Goal: Transaction & Acquisition: Purchase product/service

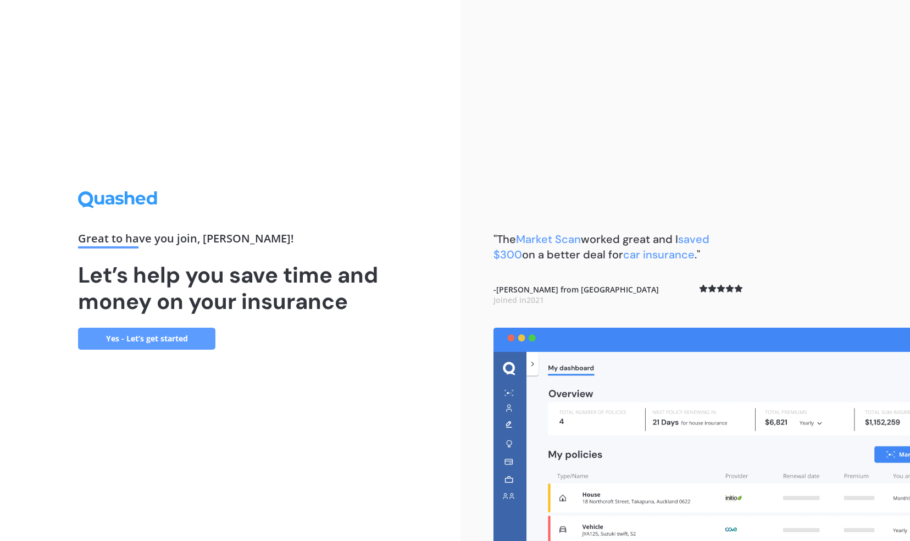
click at [141, 329] on link "Yes - Let’s get started" at bounding box center [146, 339] width 137 height 22
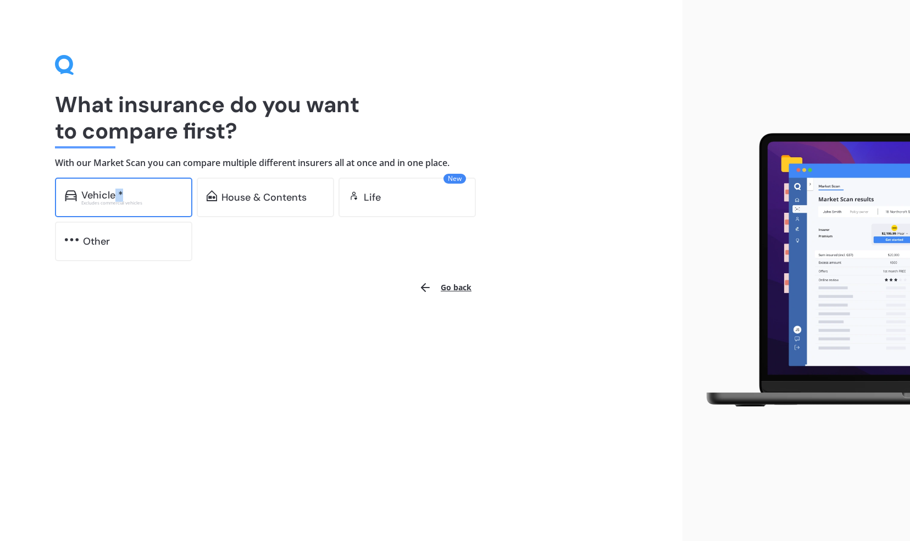
drag, startPoint x: 114, startPoint y: 193, endPoint x: 141, endPoint y: 191, distance: 26.4
click at [141, 191] on div "Vehicle *" at bounding box center [131, 195] width 101 height 11
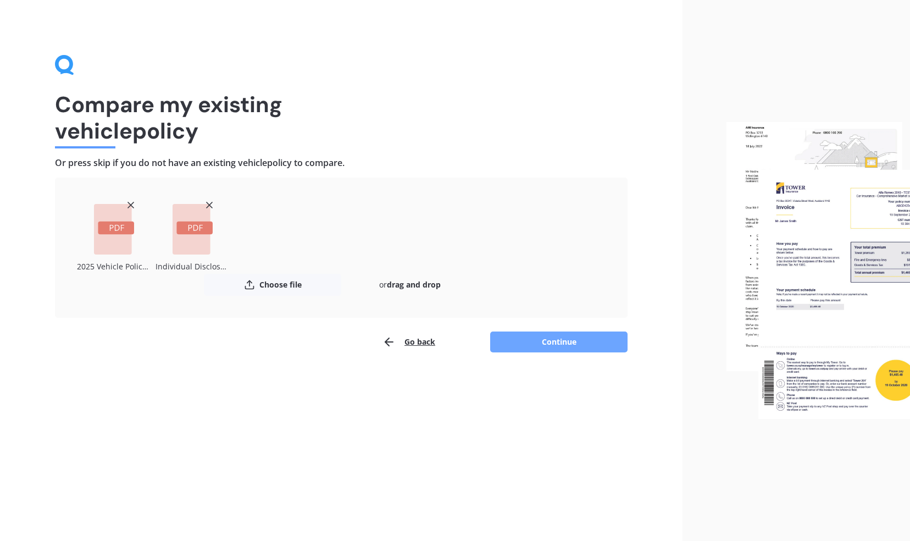
click at [510, 338] on button "Continue" at bounding box center [558, 341] width 137 height 21
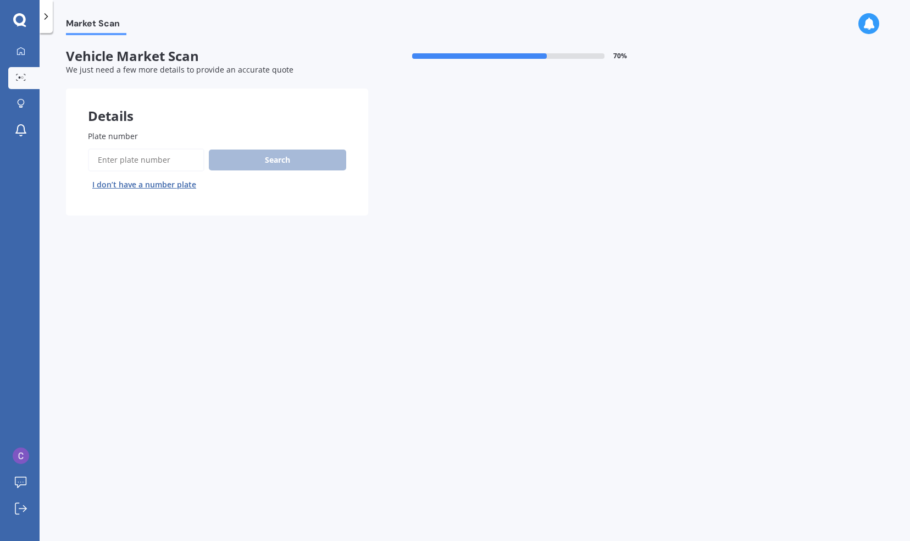
click at [135, 158] on input "Plate number" at bounding box center [146, 159] width 117 height 23
type input "fqt498"
click at [239, 161] on button "Search" at bounding box center [277, 160] width 137 height 21
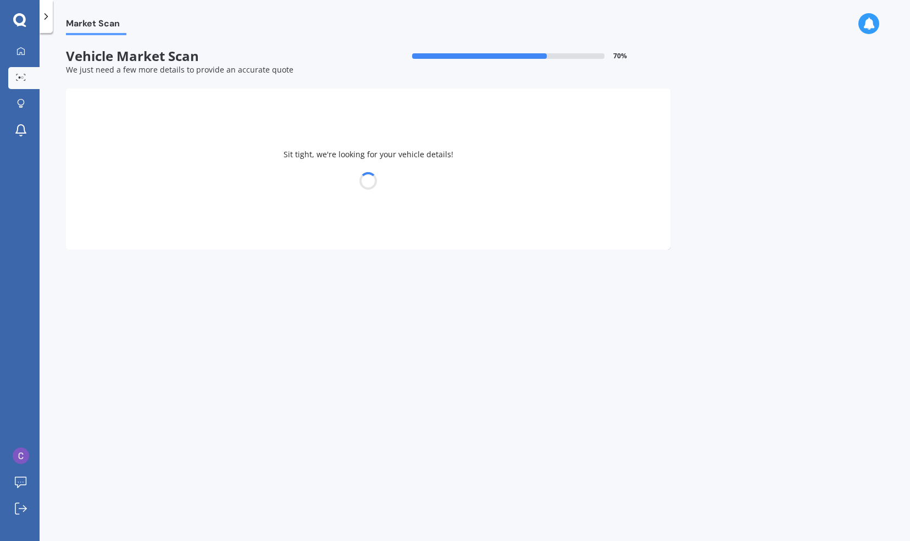
select select "TOYOTA"
select select "HIGHLANDER"
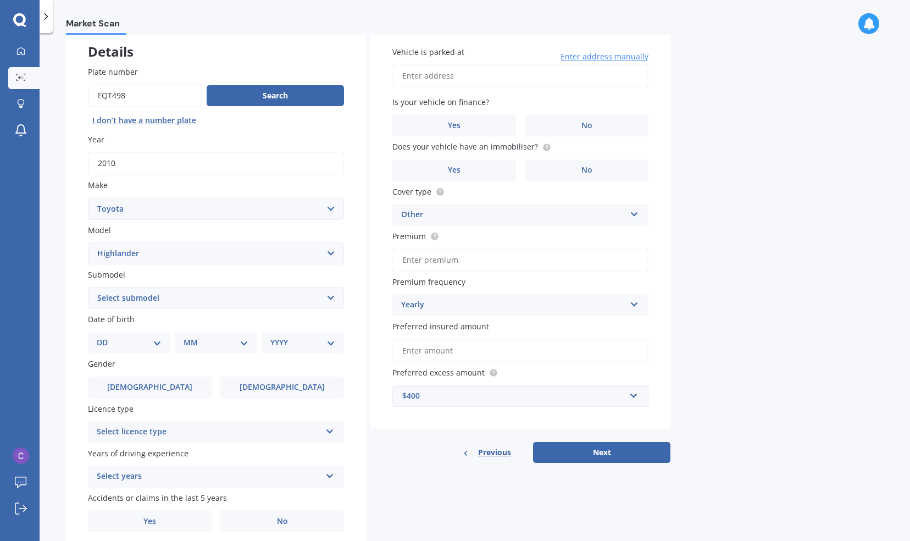
scroll to position [108, 0]
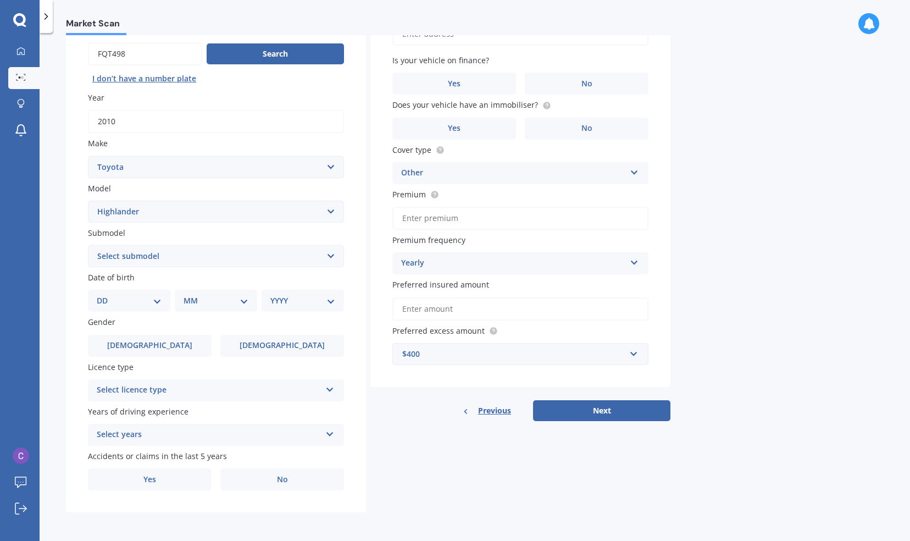
click at [324, 251] on select "Select submodel (All other) Hybrid Petrol V6 2WD Petrol V6 4WD" at bounding box center [216, 256] width 256 height 22
select select "PETROL V6 2WD"
click at [88, 245] on select "Select submodel (All other) Hybrid Petrol V6 2WD Petrol V6 4WD" at bounding box center [216, 256] width 256 height 22
click at [137, 308] on div "DD 01 02 03 04 05 06 07 08 09 10 11 12 13 14 15 16 17 18 19 20 21 22 23 24 25 2…" at bounding box center [129, 301] width 82 height 22
click at [153, 302] on select "DD 01 02 03 04 05 06 07 08 09 10 11 12 13 14 15 16 17 18 19 20 21 22 23 24 25 2…" at bounding box center [129, 301] width 65 height 12
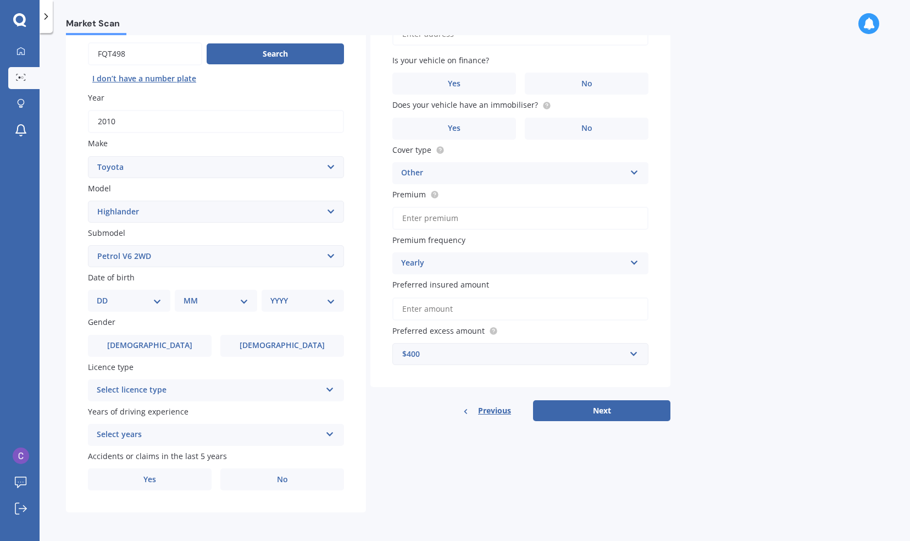
select select "28"
click at [106, 295] on select "DD 01 02 03 04 05 06 07 08 09 10 11 12 13 14 15 16 17 18 19 20 21 22 23 24 25 2…" at bounding box center [129, 301] width 65 height 12
click at [209, 300] on select "MM 01 02 03 04 05 06 07 08 09 10 11 12" at bounding box center [218, 301] width 60 height 12
select select "03"
click at [188, 295] on select "MM 01 02 03 04 05 06 07 08 09 10 11 12" at bounding box center [218, 301] width 60 height 12
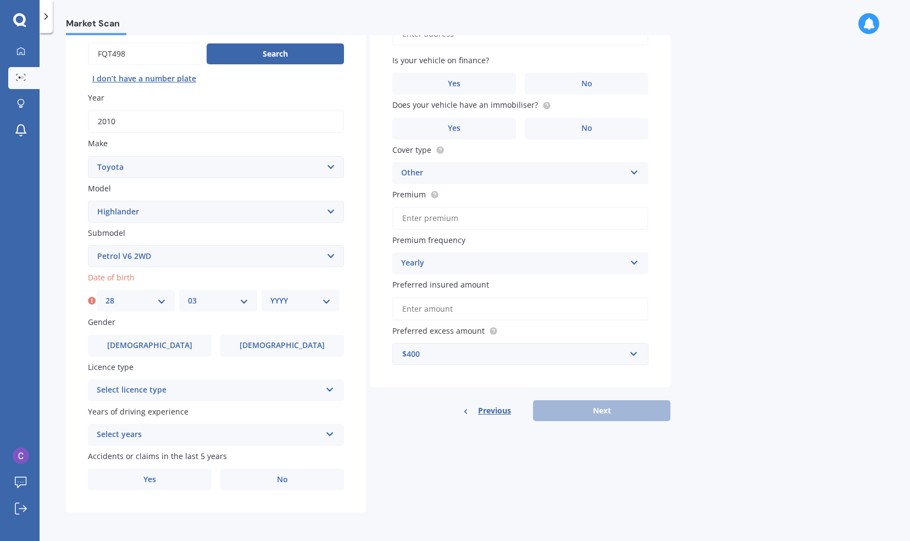
click at [281, 306] on select "YYYY 2025 2024 2023 2022 2021 2020 2019 2018 2017 2016 2015 2014 2013 2012 2011…" at bounding box center [300, 301] width 60 height 12
select select "1973"
click at [270, 295] on select "YYYY 2025 2024 2023 2022 2021 2020 2019 2018 2017 2016 2015 2014 2013 2012 2011…" at bounding box center [300, 301] width 60 height 12
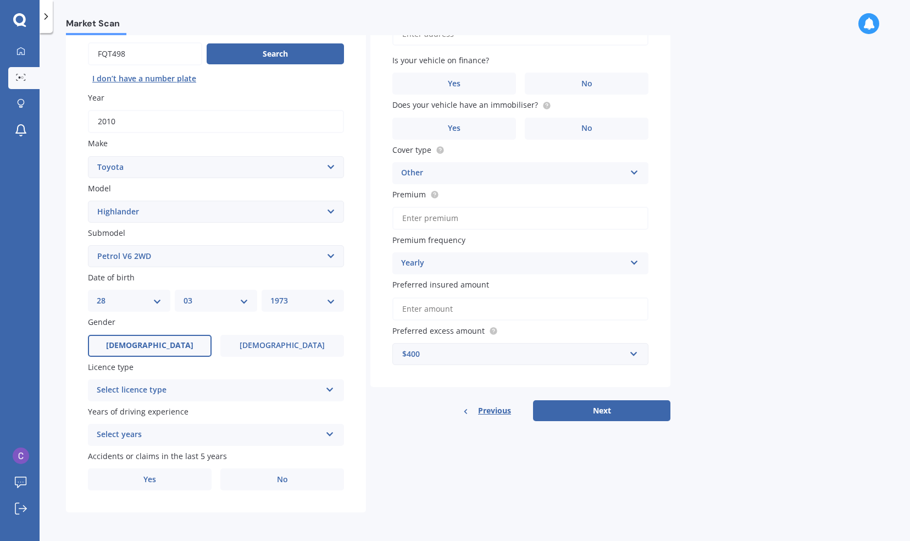
click at [173, 339] on label "[DEMOGRAPHIC_DATA]" at bounding box center [150, 346] width 124 height 22
click at [0, 0] on input "[DEMOGRAPHIC_DATA]" at bounding box center [0, 0] width 0 height 0
click at [246, 396] on div "Select licence type" at bounding box center [209, 390] width 224 height 13
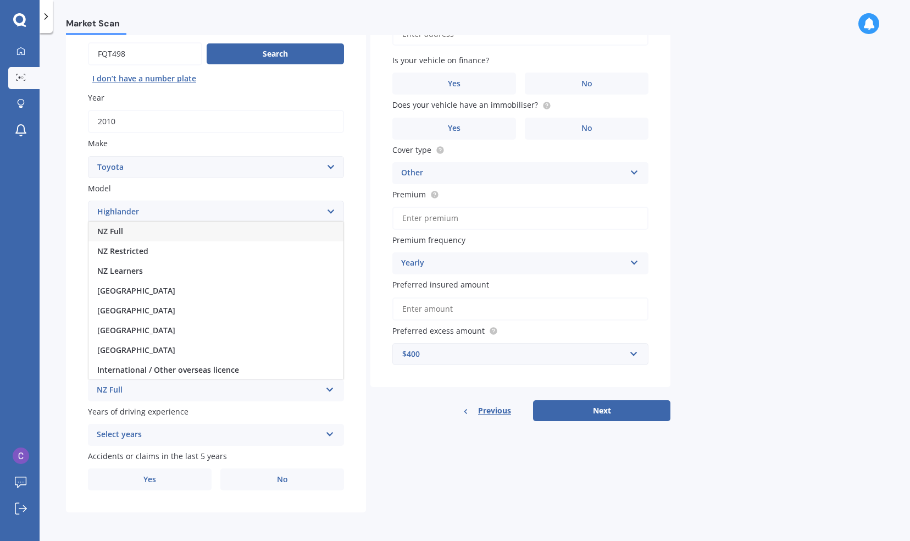
click at [161, 229] on div "NZ Full" at bounding box center [215, 232] width 255 height 20
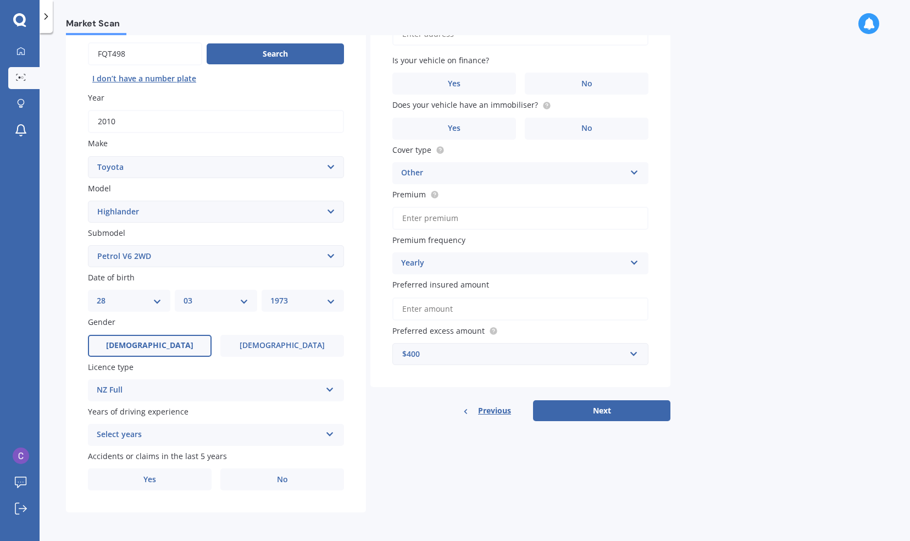
click at [216, 439] on div "Select years" at bounding box center [209, 434] width 224 height 13
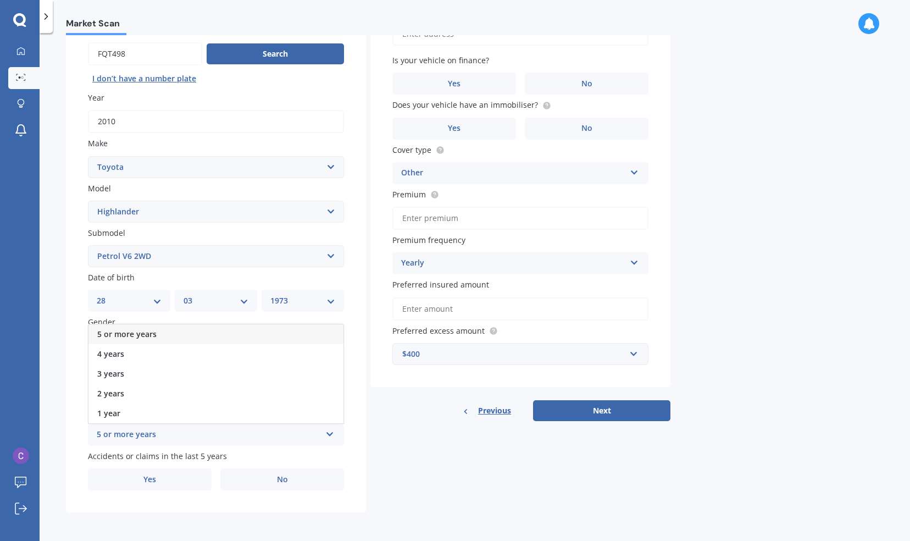
click at [193, 328] on div "5 or more years" at bounding box center [215, 334] width 255 height 20
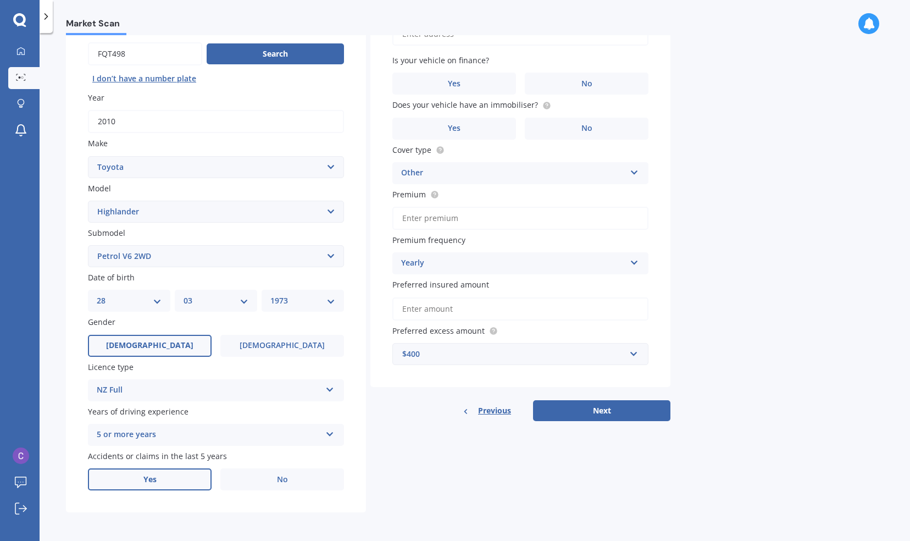
click at [200, 480] on label "Yes" at bounding box center [150, 479] width 124 height 22
click at [0, 0] on input "Yes" at bounding box center [0, 0] width 0 height 0
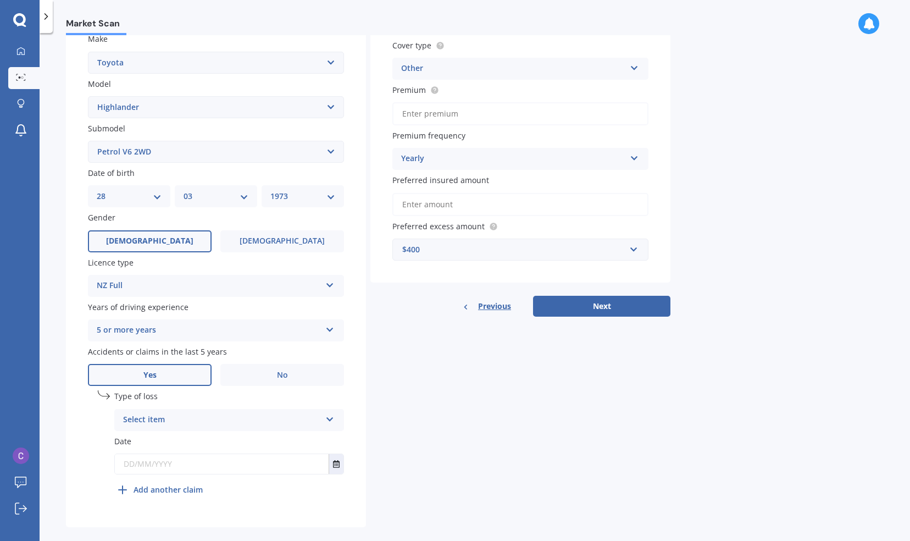
scroll to position [227, 0]
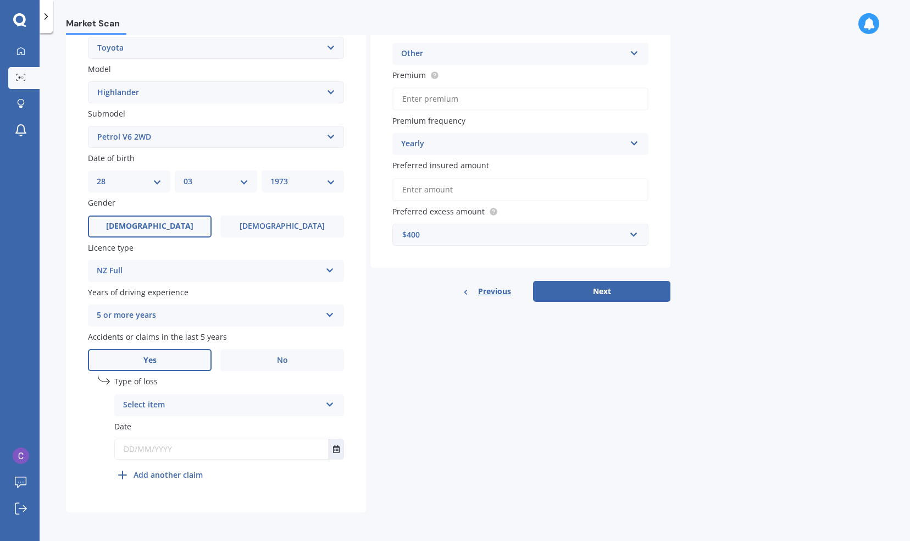
click at [225, 417] on div "Type of loss Select item At fault accident Not at fault accident Date" at bounding box center [229, 419] width 230 height 88
click at [231, 406] on div "Select item" at bounding box center [222, 405] width 198 height 13
click at [185, 427] on div "At fault accident" at bounding box center [229, 427] width 229 height 20
click at [171, 450] on input "text" at bounding box center [222, 449] width 214 height 20
type input "[DATE]"
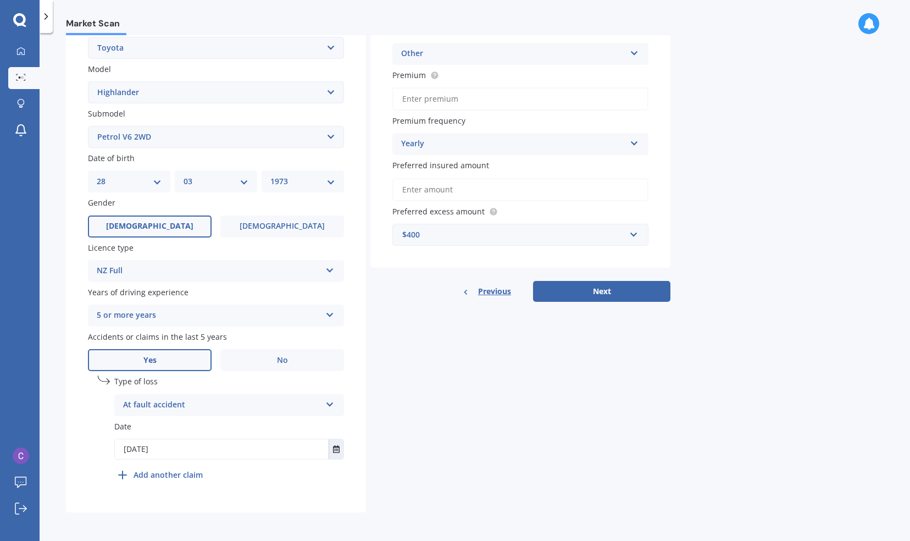
click at [256, 481] on div "undefined 1 Type of loss At fault accident At fault accident Not at fault accid…" at bounding box center [229, 430] width 230 height 110
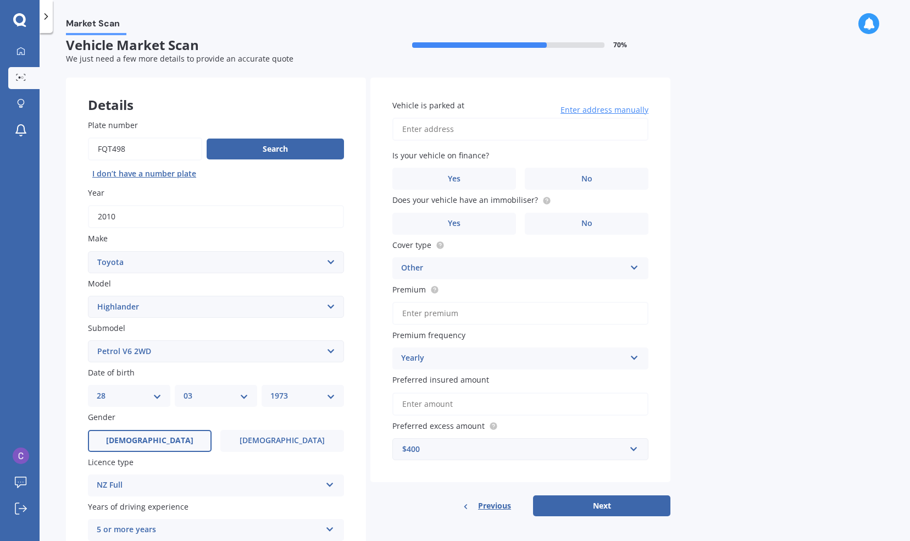
scroll to position [7, 0]
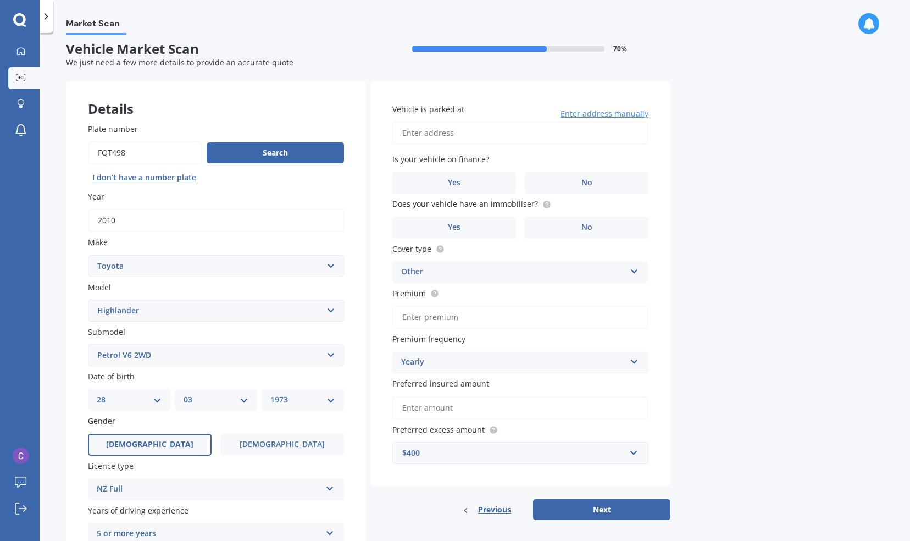
click at [537, 135] on input "Vehicle is parked at" at bounding box center [520, 132] width 256 height 23
type input "[STREET_ADDRESS]"
click at [604, 184] on label "No" at bounding box center [587, 182] width 124 height 22
click at [0, 0] on input "No" at bounding box center [0, 0] width 0 height 0
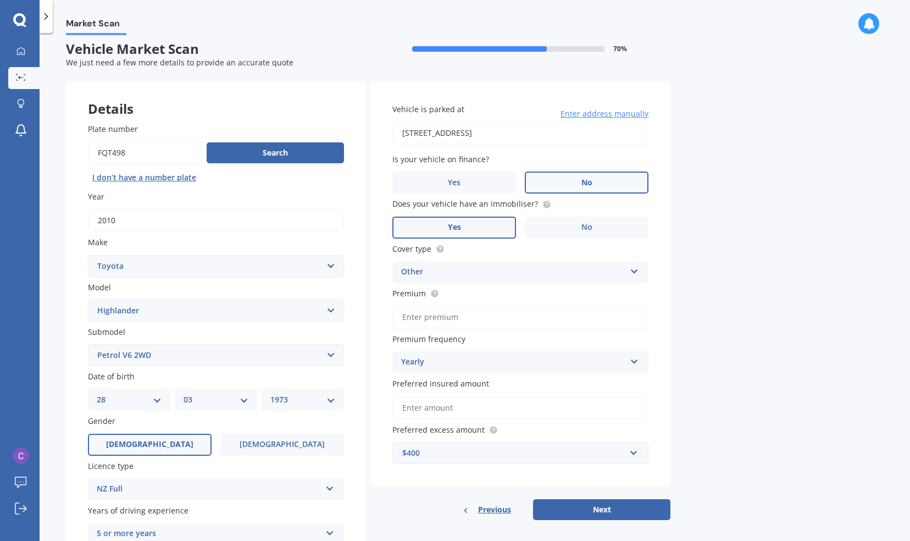
click at [483, 235] on label "Yes" at bounding box center [454, 228] width 124 height 22
click at [0, 0] on input "Yes" at bounding box center [0, 0] width 0 height 0
click at [490, 269] on div "Other" at bounding box center [513, 271] width 224 height 13
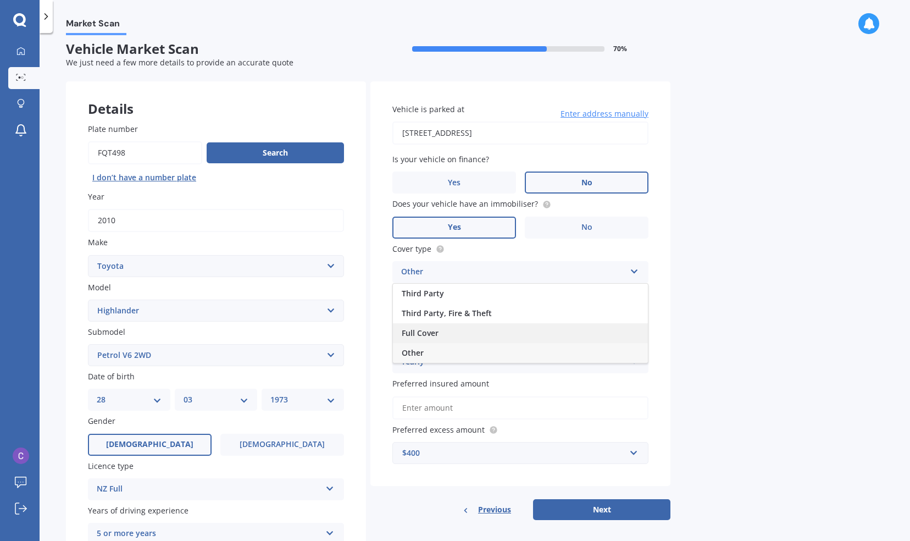
click at [462, 330] on div "Full Cover" at bounding box center [520, 333] width 255 height 20
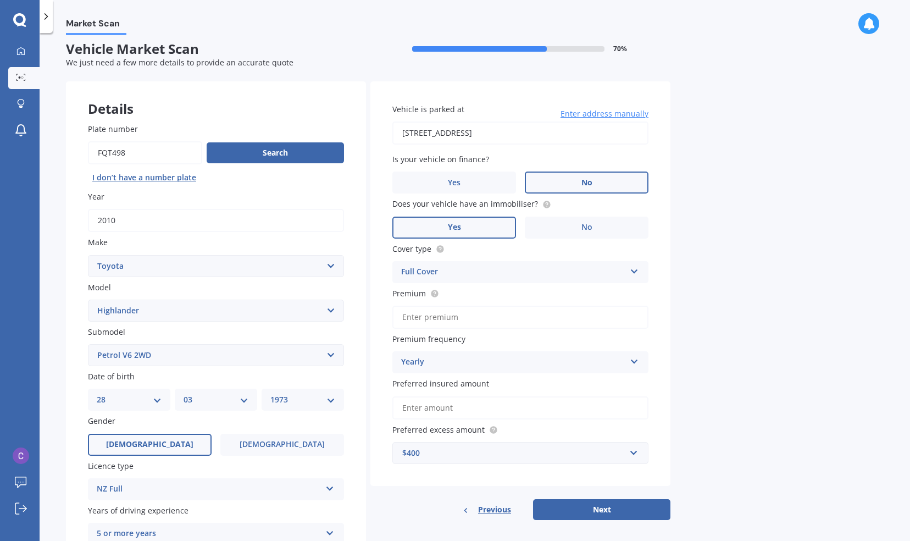
click at [445, 320] on input "Premium" at bounding box center [520, 317] width 256 height 23
type input "$1,800.00"
click at [493, 406] on input "Preferred insured amount" at bounding box center [520, 407] width 256 height 23
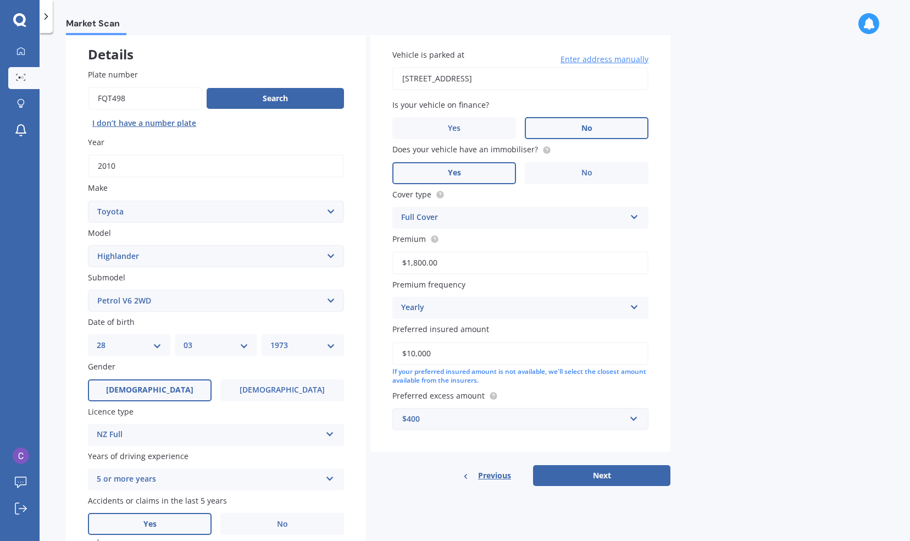
scroll to position [62, 0]
type input "$10,000"
click at [648, 475] on button "Next" at bounding box center [601, 474] width 137 height 21
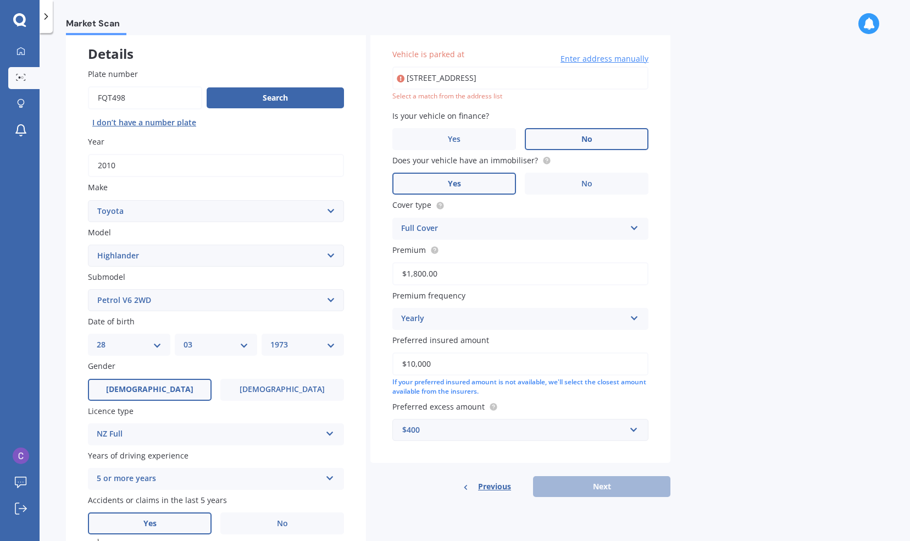
click at [495, 79] on input "[STREET_ADDRESS]" at bounding box center [520, 78] width 256 height 23
click at [737, 112] on div "Market Scan Vehicle Market Scan 70 % We just need a few more details to provide…" at bounding box center [475, 289] width 871 height 508
click at [572, 79] on input "24a BaTH" at bounding box center [520, 78] width 256 height 23
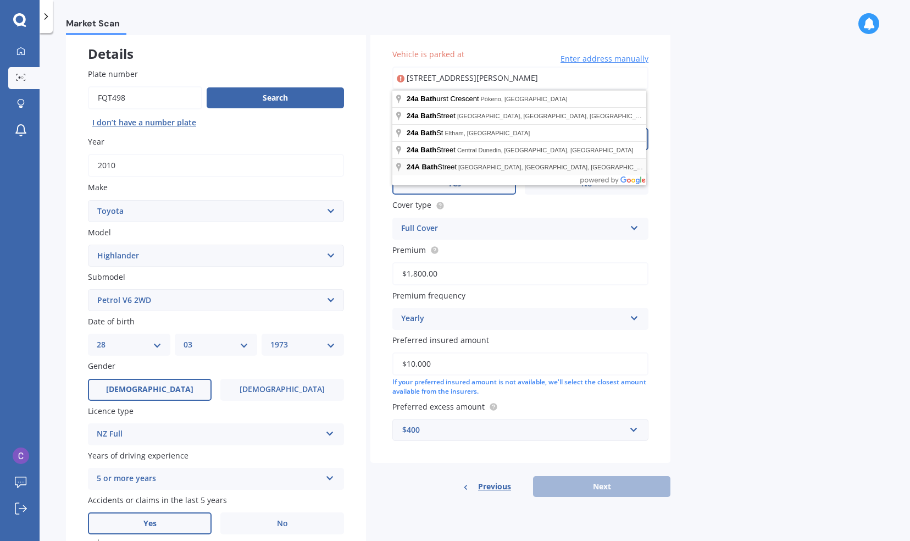
type input "[STREET_ADDRESS][PERSON_NAME]"
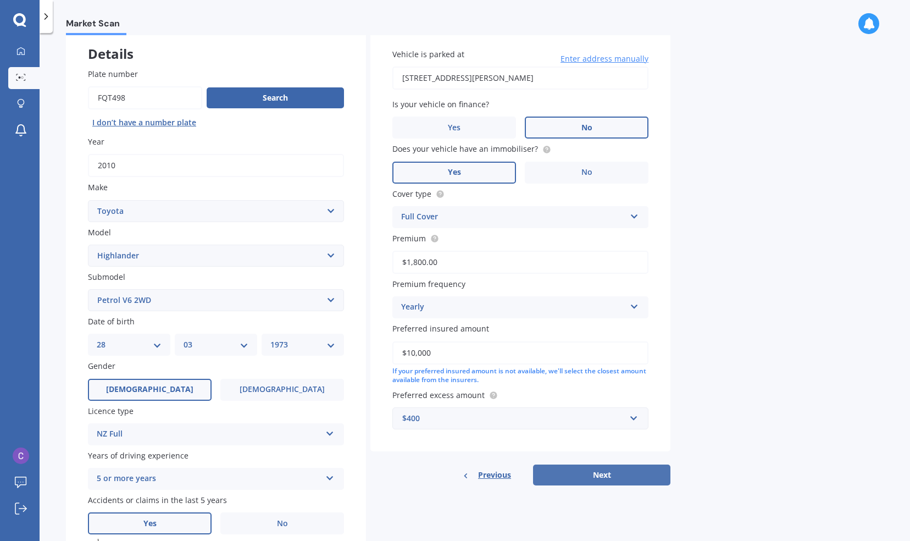
click at [580, 477] on button "Next" at bounding box center [601, 474] width 137 height 21
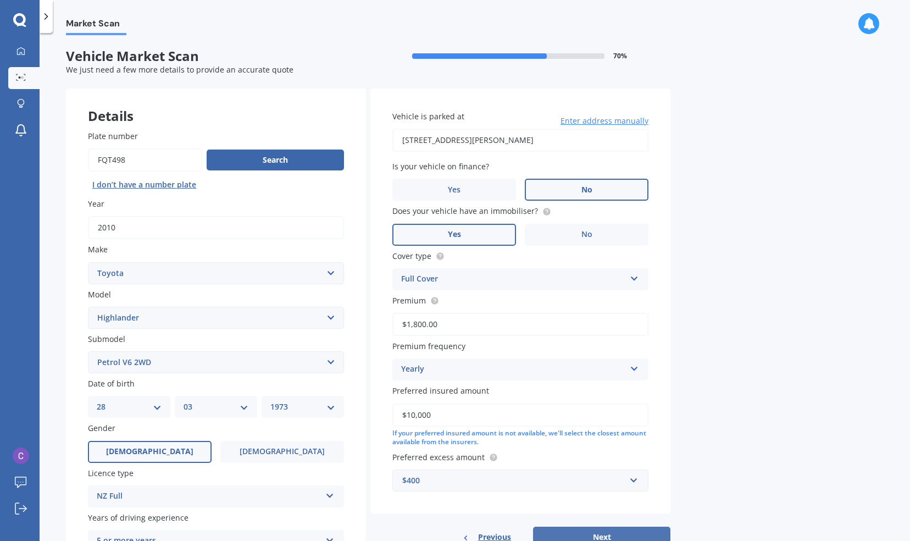
select select "28"
select select "03"
select select "1973"
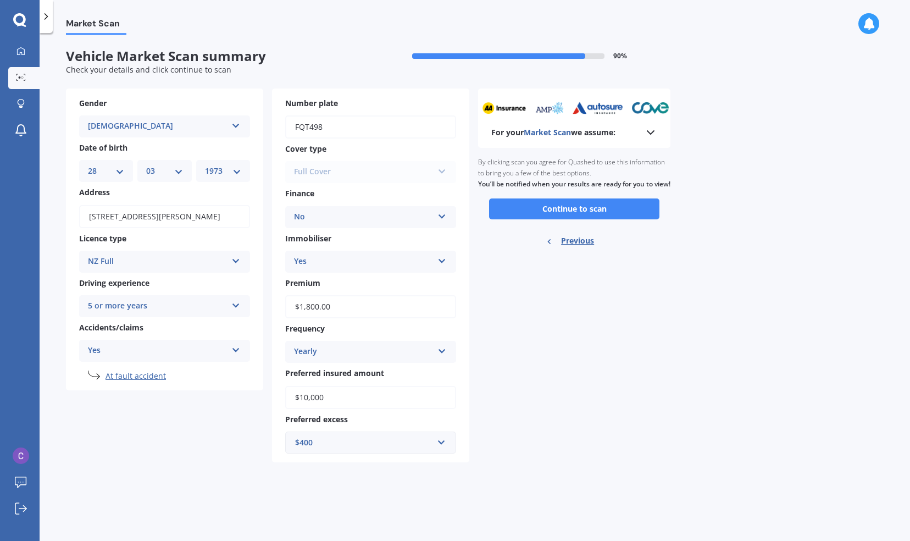
click at [575, 218] on button "Continue to scan" at bounding box center [574, 208] width 170 height 21
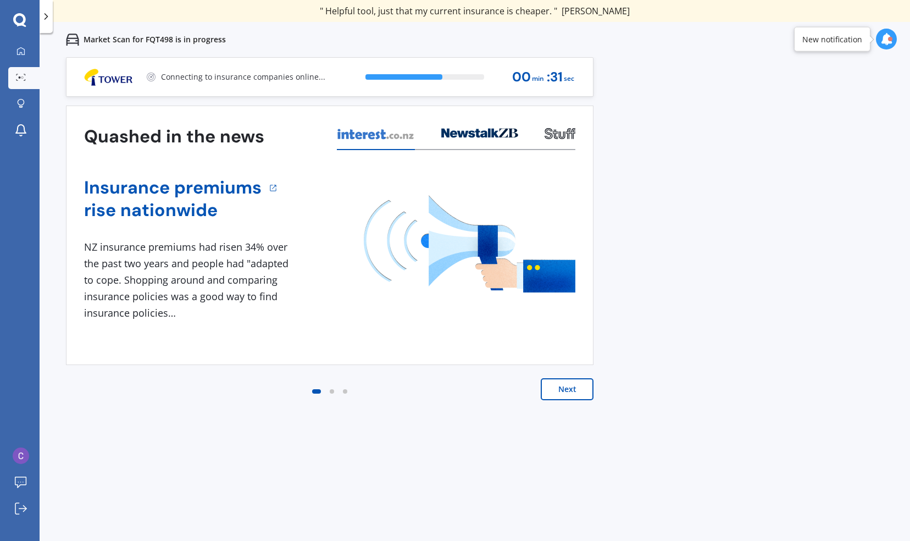
click at [452, 129] on icon at bounding box center [479, 133] width 77 height 10
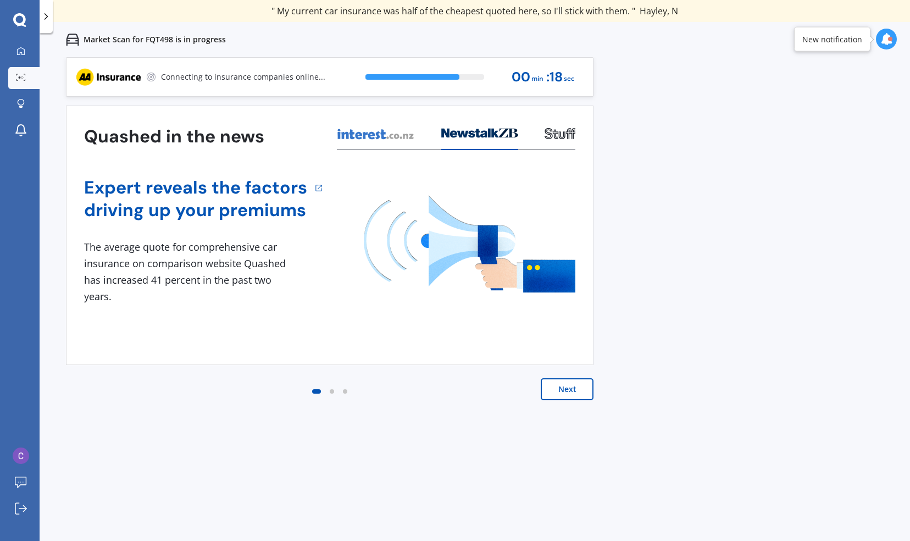
click at [557, 134] on icon at bounding box center [560, 133] width 31 height 11
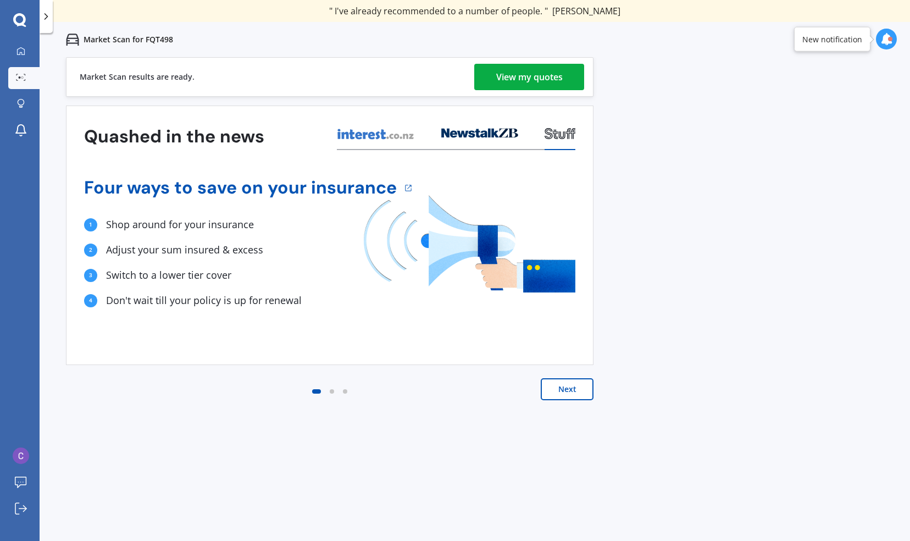
click at [504, 76] on div "View my quotes" at bounding box center [529, 77] width 67 height 26
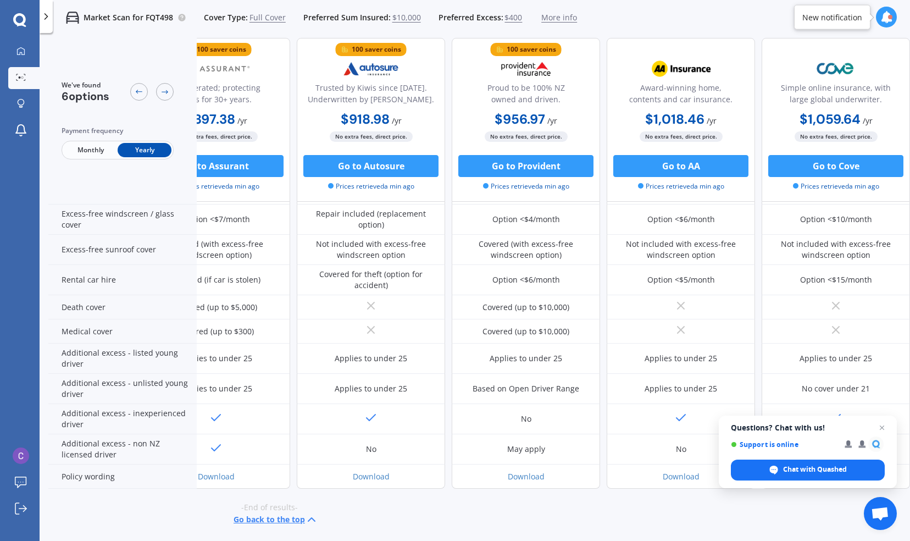
scroll to position [428, 215]
click at [674, 171] on button "Go to AA" at bounding box center [680, 166] width 135 height 22
